Goal: Information Seeking & Learning: Learn about a topic

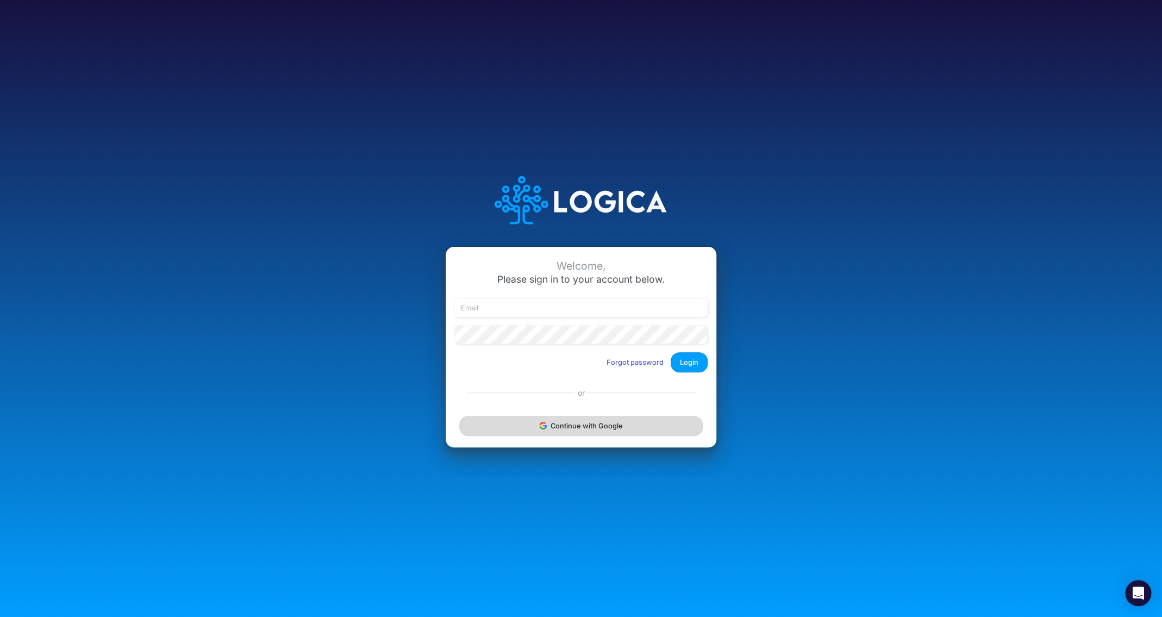
click at [588, 434] on button "Continue with Google" at bounding box center [580, 426] width 243 height 20
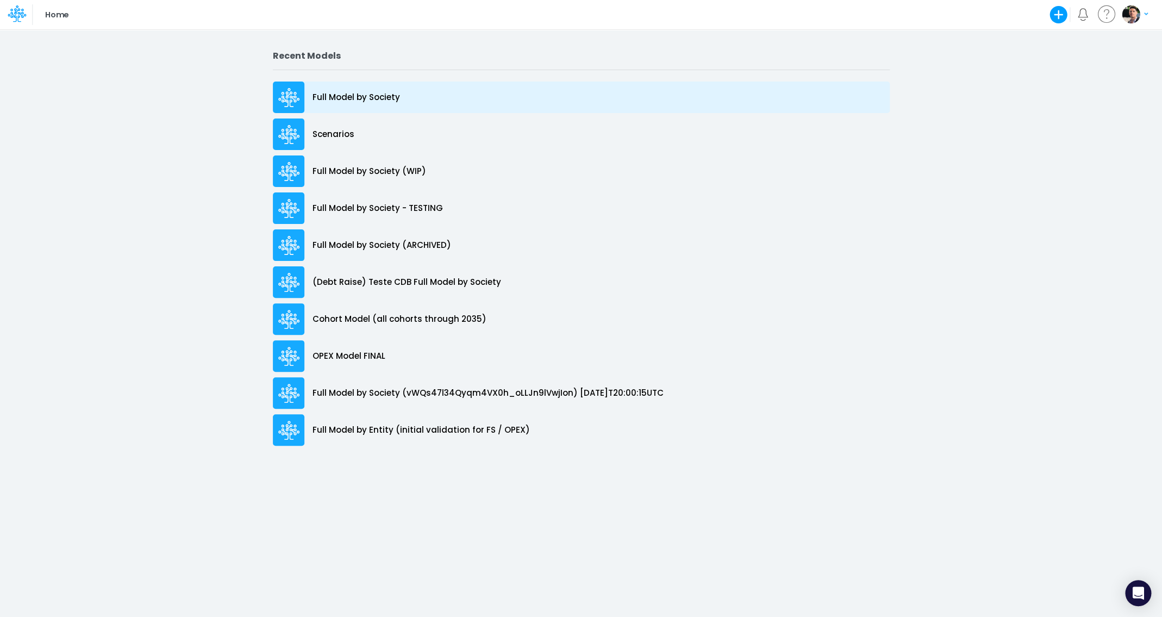
click at [382, 103] on p "Full Model by Society" at bounding box center [355, 97] width 87 height 12
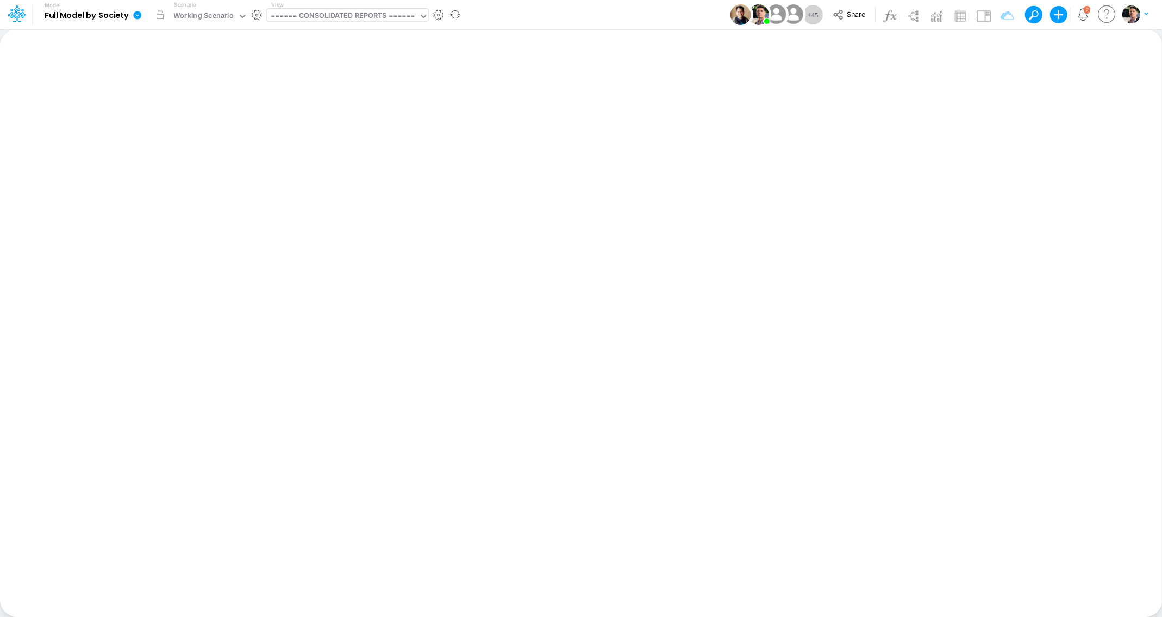
click at [348, 15] on div "====== CONSOLIDATED REPORTS ======" at bounding box center [343, 16] width 144 height 12
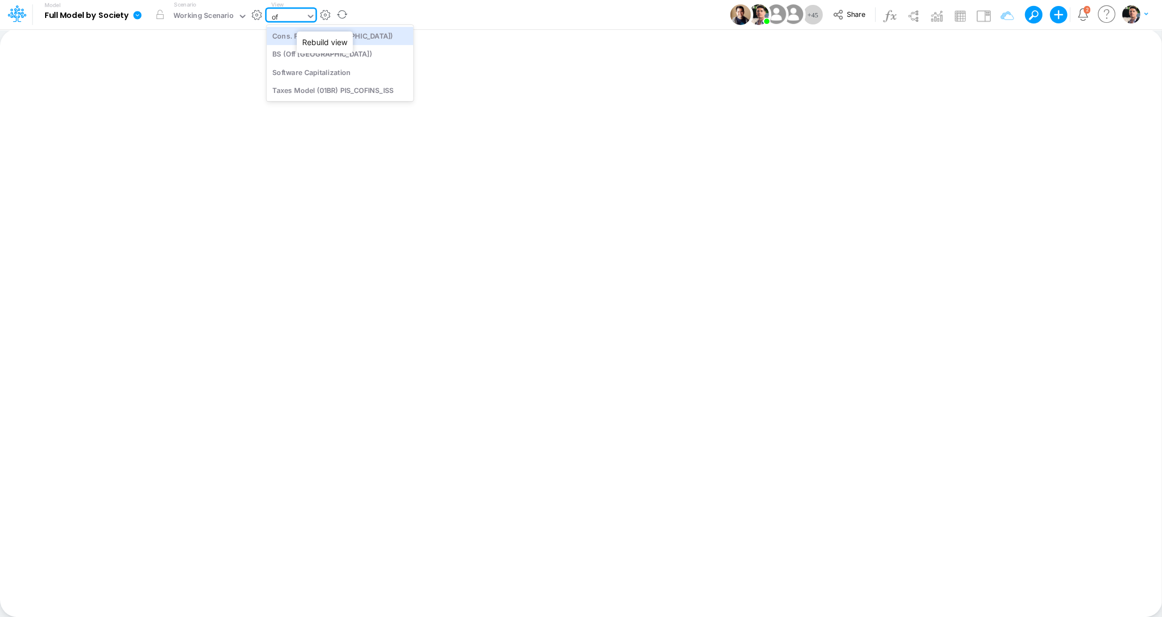
type input "off"
click at [309, 52] on div "BS (Off [GEOGRAPHIC_DATA])" at bounding box center [339, 54] width 147 height 18
type input "BS (Off [GEOGRAPHIC_DATA]) - Detailed"
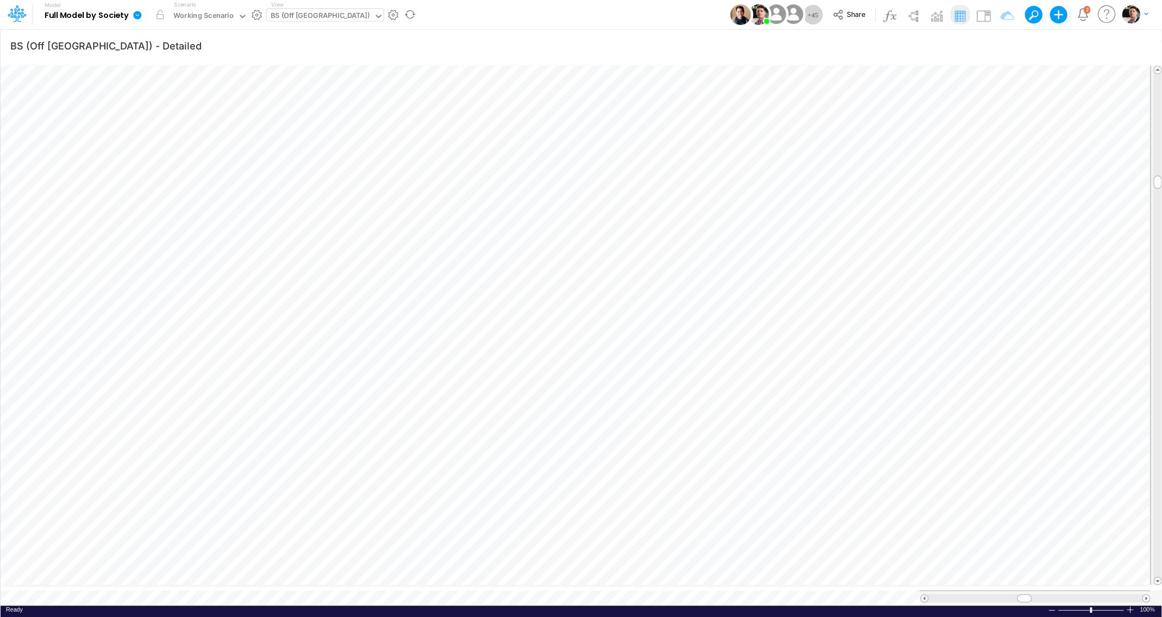
scroll to position [4, 36]
